Goal: Information Seeking & Learning: Check status

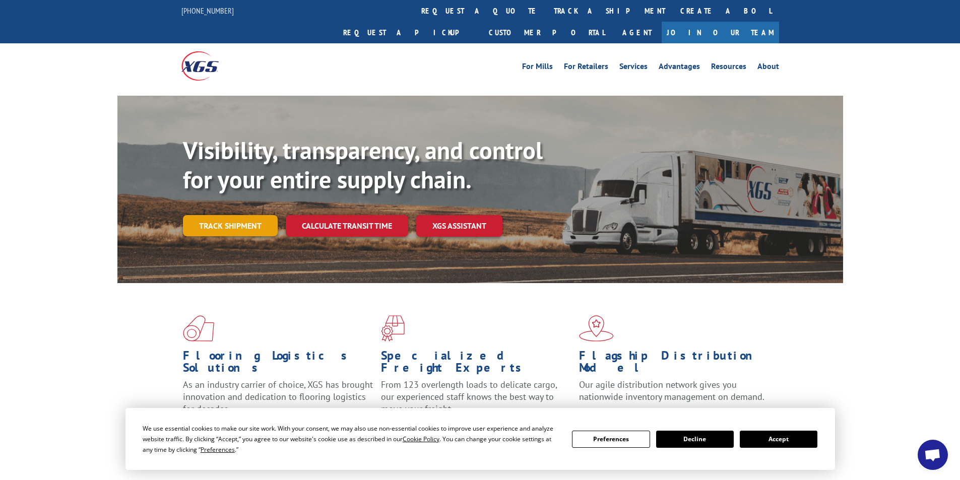
click at [253, 215] on link "Track shipment" at bounding box center [230, 225] width 95 height 21
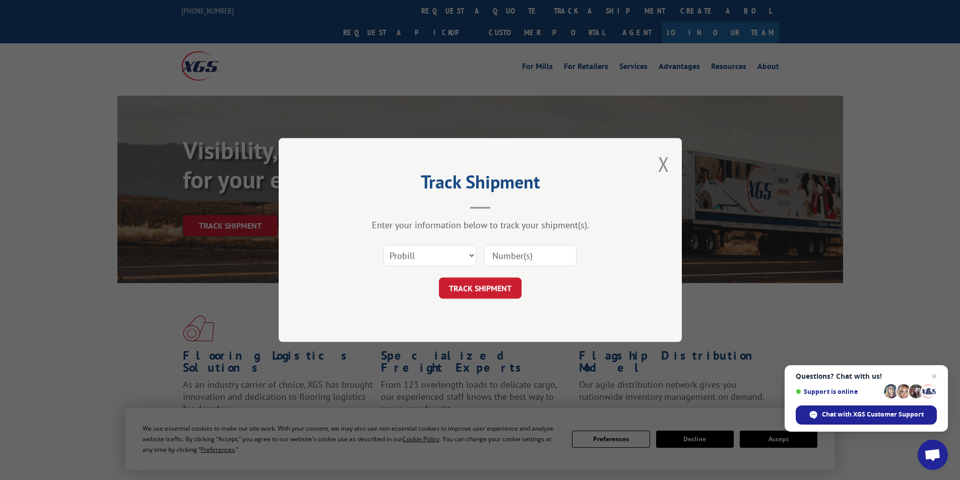
click at [539, 251] on input at bounding box center [530, 255] width 93 height 21
paste input "17027473"
type input "17027473"
click at [475, 285] on button "TRACK SHIPMENT" at bounding box center [480, 288] width 83 height 21
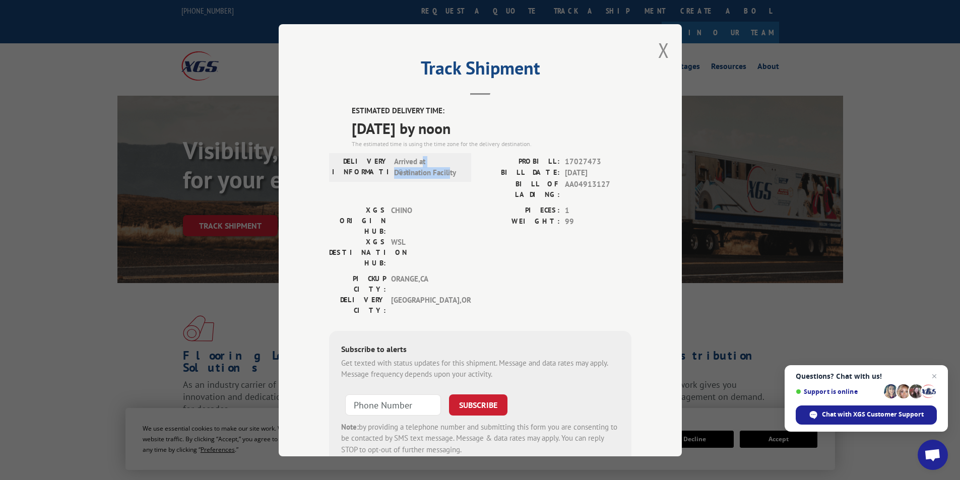
drag, startPoint x: 443, startPoint y: 176, endPoint x: 447, endPoint y: 181, distance: 6.4
click at [447, 181] on div "DELIVERY INFORMATION: Arrived at Destination Facility" at bounding box center [400, 167] width 142 height 29
click at [475, 182] on div "DELIVERY INFORMATION: Arrived at Destination Facility PROBILL: 17027473 BILL DA…" at bounding box center [480, 180] width 302 height 49
